Goal: Task Accomplishment & Management: Use online tool/utility

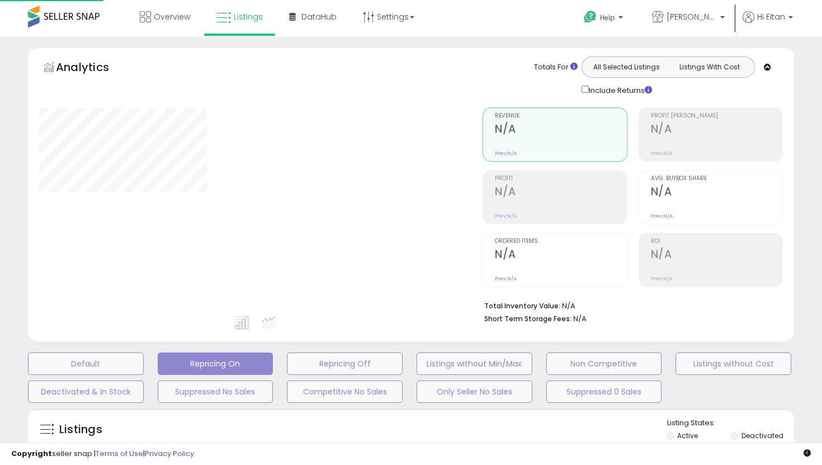
scroll to position [221, 0]
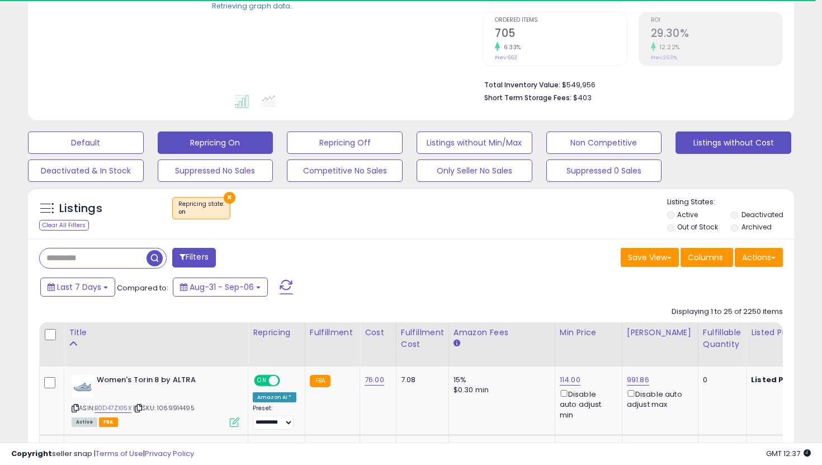
click at [711, 150] on button "Listings without Cost" at bounding box center [734, 142] width 116 height 22
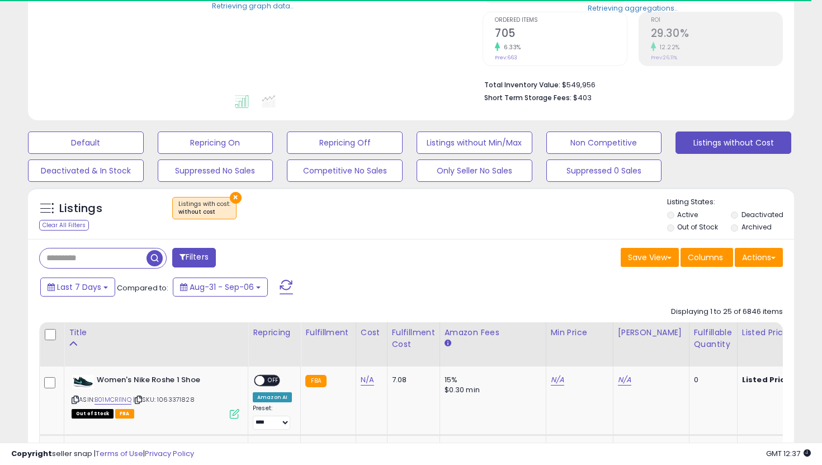
click at [685, 228] on label "Out of Stock" at bounding box center [697, 227] width 41 height 10
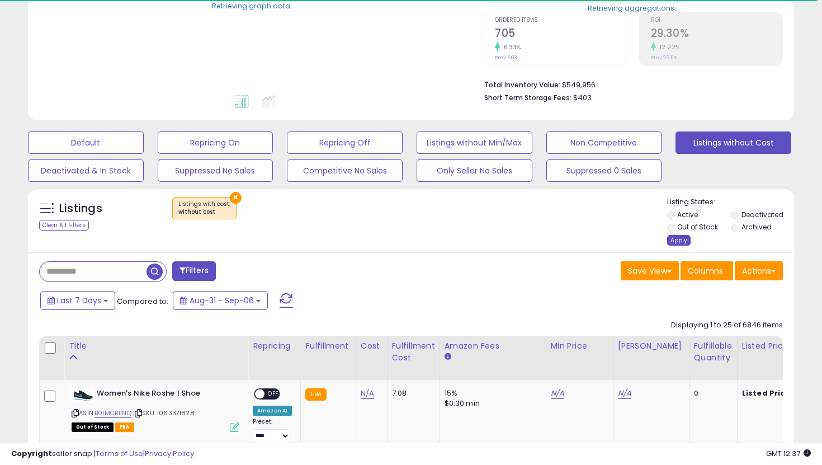
click at [682, 242] on div "Apply" at bounding box center [678, 240] width 23 height 11
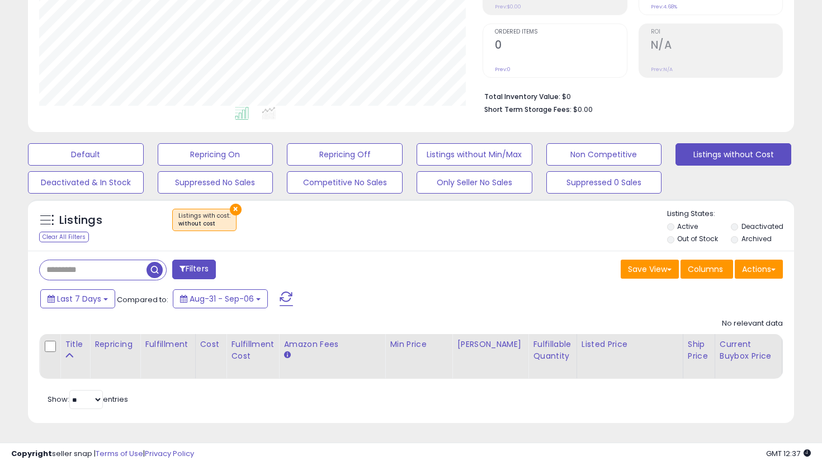
scroll to position [229, 443]
click at [489, 153] on button "Listings without Min/Max" at bounding box center [475, 154] width 116 height 22
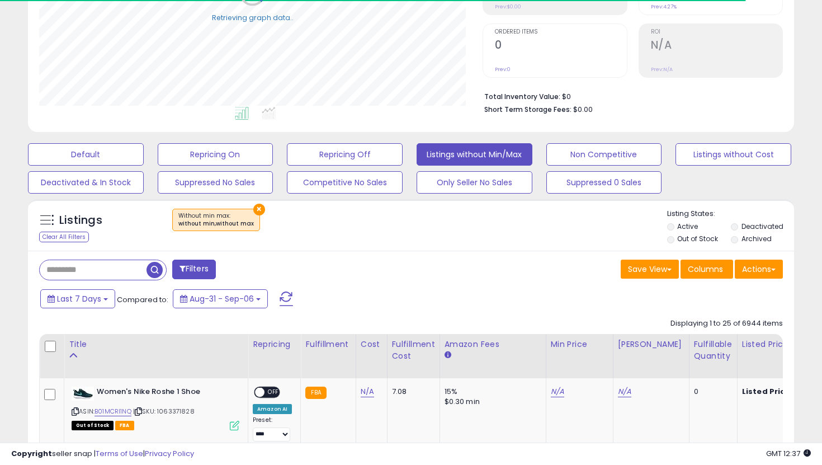
click at [694, 245] on li "Out of Stock" at bounding box center [698, 240] width 62 height 12
click at [688, 240] on label "Out of Stock" at bounding box center [697, 239] width 41 height 10
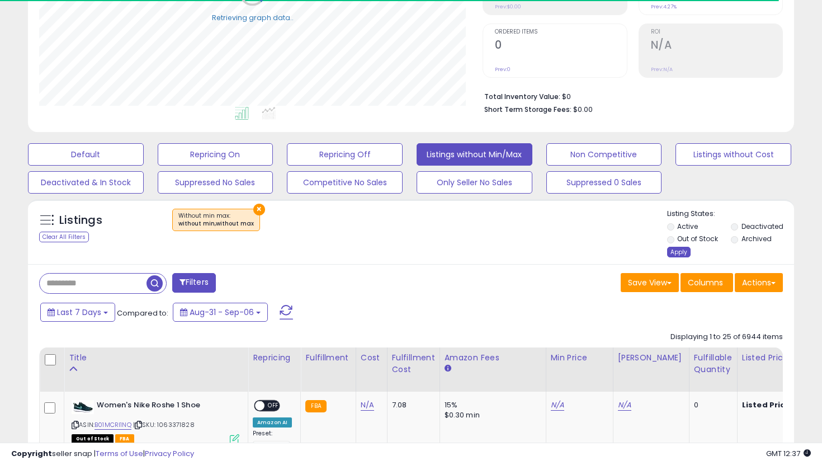
click at [681, 252] on div "Apply" at bounding box center [678, 252] width 23 height 11
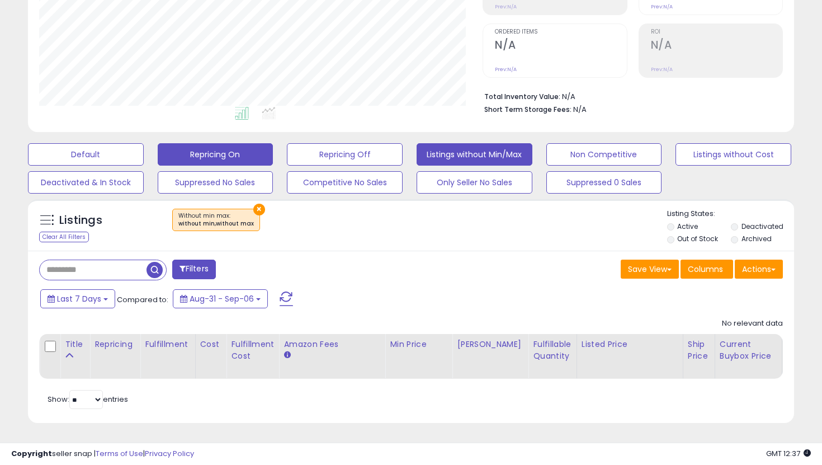
click at [254, 148] on button "Repricing On" at bounding box center [216, 154] width 116 height 22
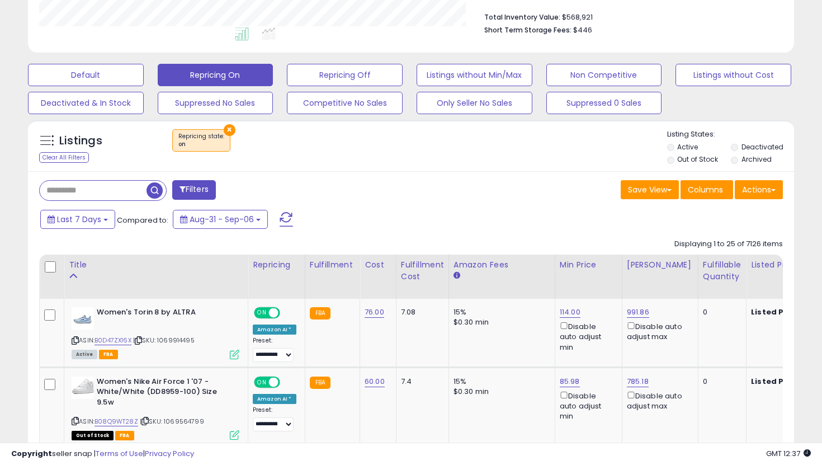
click at [678, 160] on label "Out of Stock" at bounding box center [697, 159] width 41 height 10
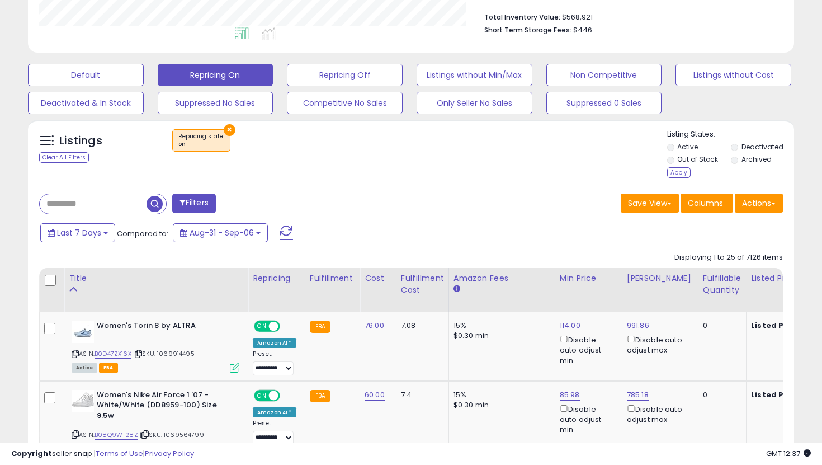
click at [680, 179] on div "Listing States: Active Deactivated Out of Stock Archived Apply" at bounding box center [731, 154] width 128 height 51
click at [674, 163] on li "Out of Stock" at bounding box center [698, 160] width 62 height 12
click at [674, 167] on li "Out of Stock" at bounding box center [698, 160] width 62 height 12
click at [676, 169] on div "Apply" at bounding box center [678, 172] width 23 height 11
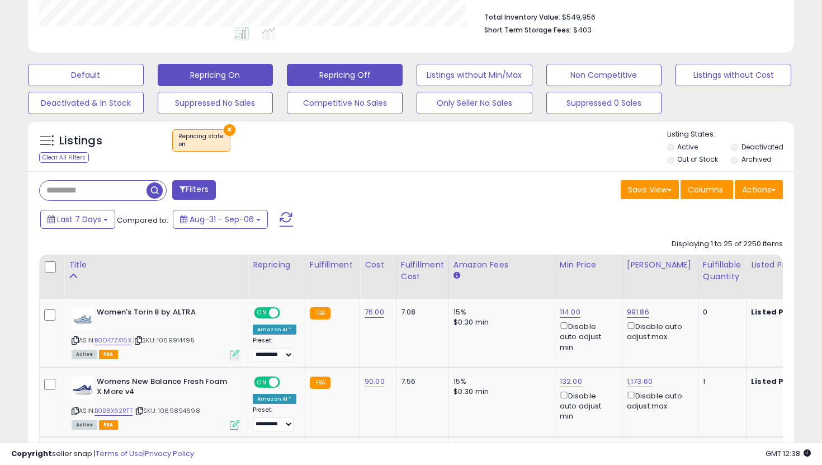
click at [371, 75] on button "Repricing Off" at bounding box center [345, 75] width 116 height 22
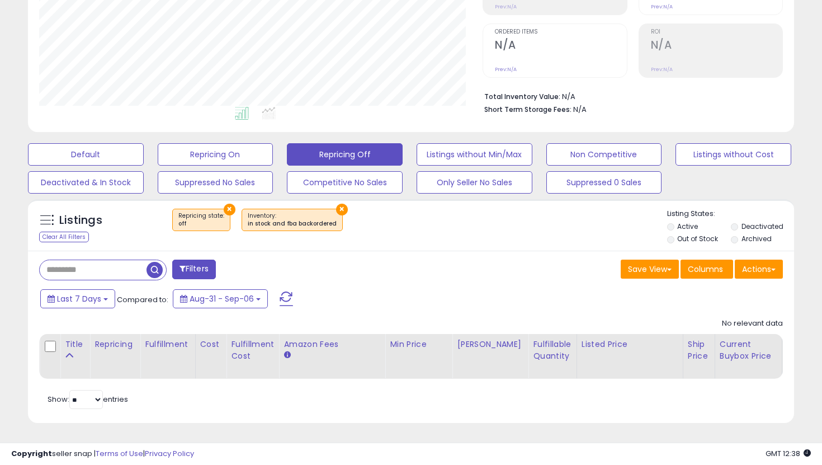
click at [692, 239] on label "Out of Stock" at bounding box center [697, 239] width 41 height 10
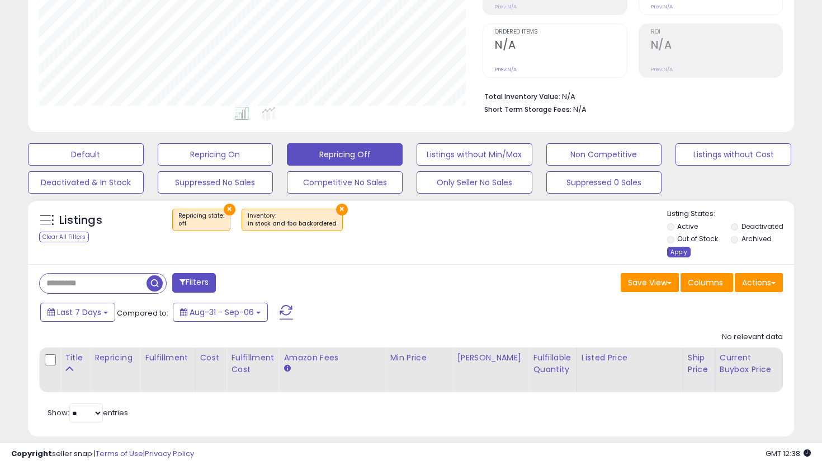
click at [676, 249] on div "Apply" at bounding box center [678, 252] width 23 height 11
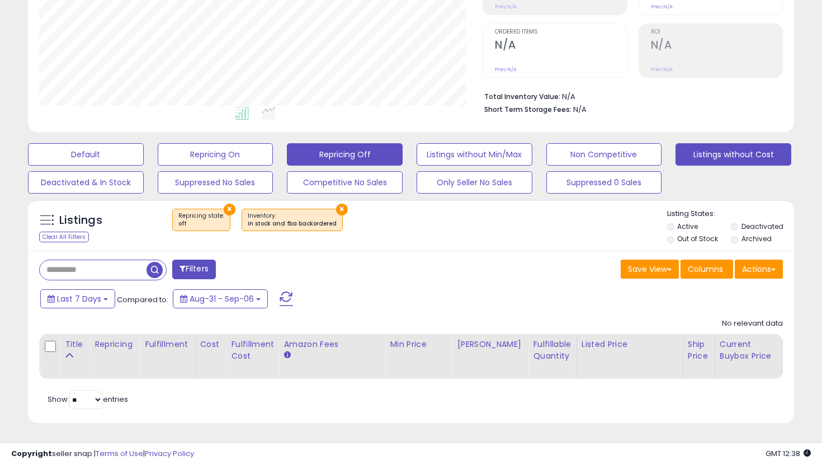
click at [724, 157] on button "Listings without Cost" at bounding box center [734, 154] width 116 height 22
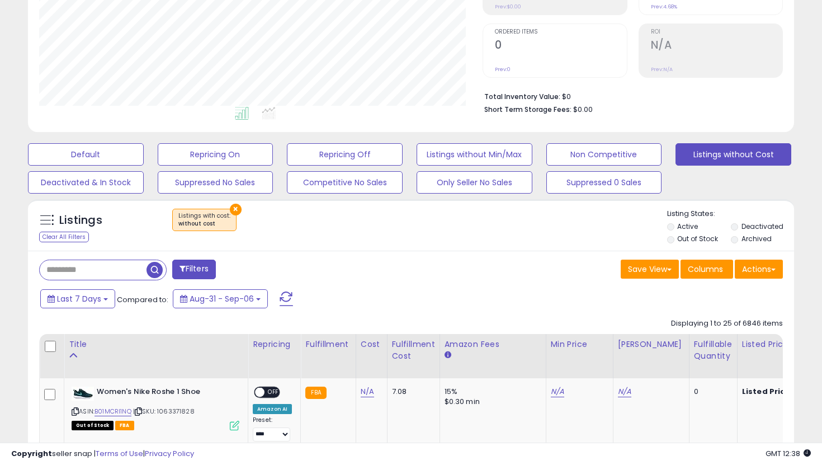
click at [687, 244] on li "Out of Stock" at bounding box center [698, 240] width 62 height 12
click at [684, 242] on label "Out of Stock" at bounding box center [697, 239] width 41 height 10
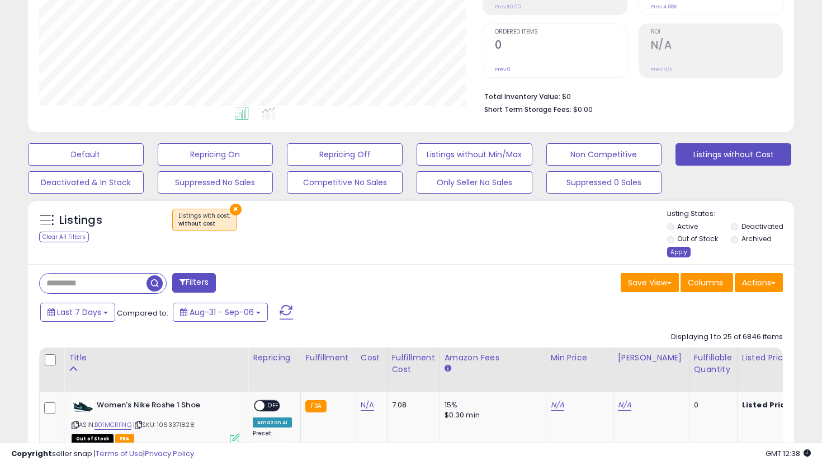
click at [682, 247] on div "Apply" at bounding box center [678, 252] width 23 height 11
